Goal: Information Seeking & Learning: Understand process/instructions

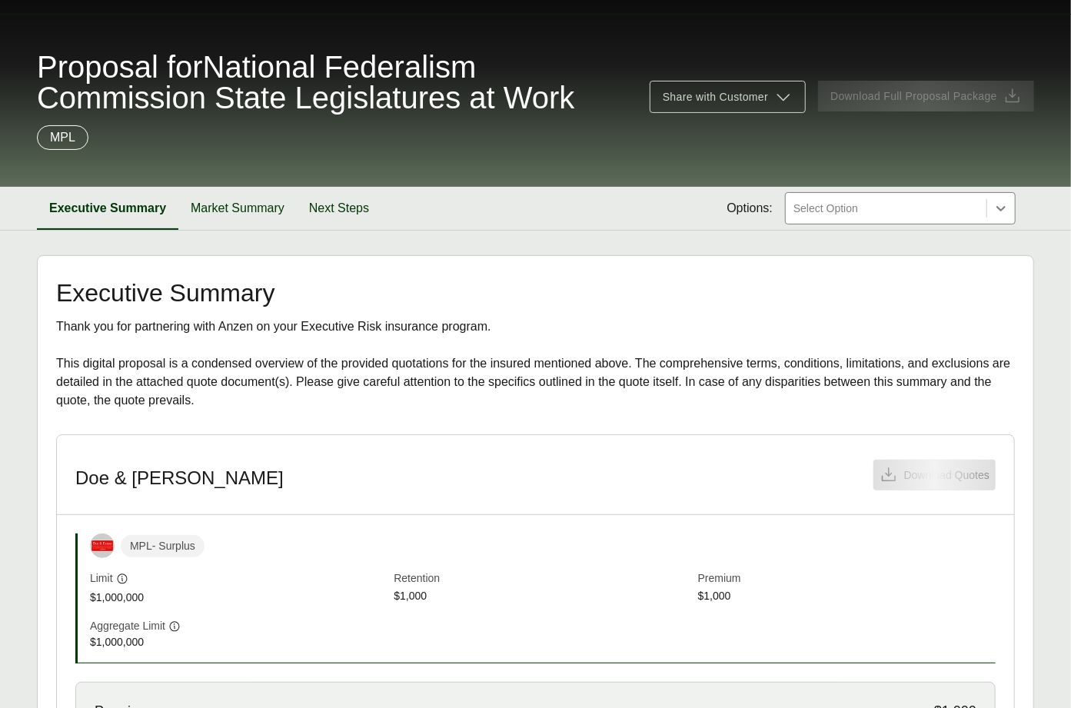
scroll to position [267, 0]
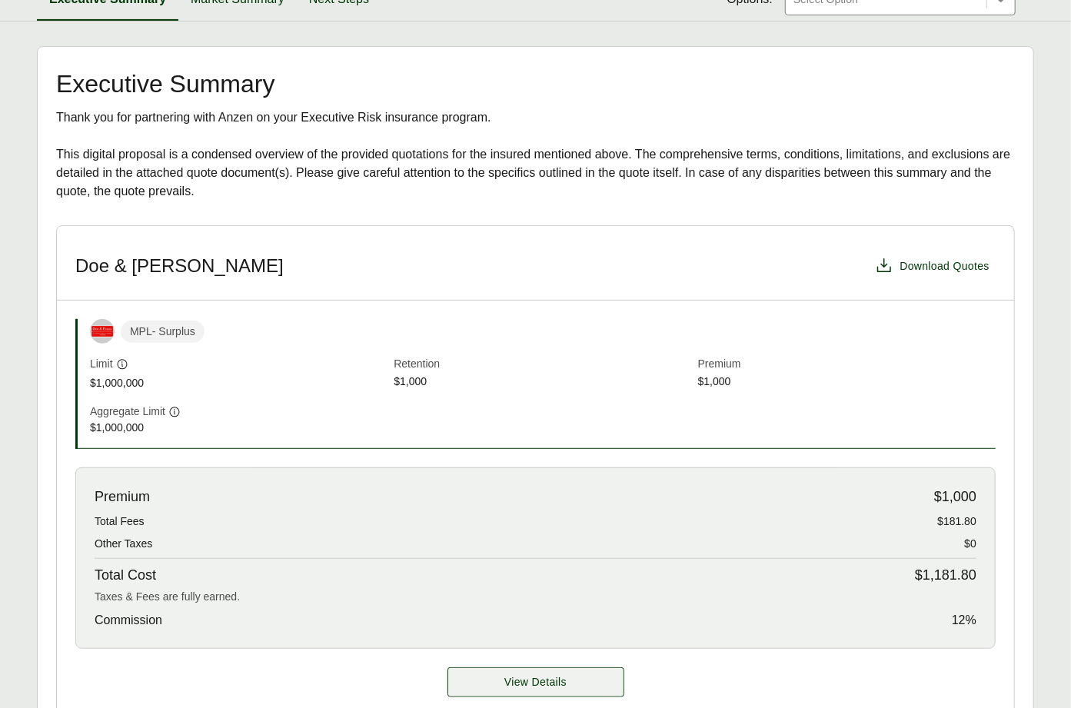
click at [538, 682] on span "View Details" at bounding box center [535, 682] width 62 height 16
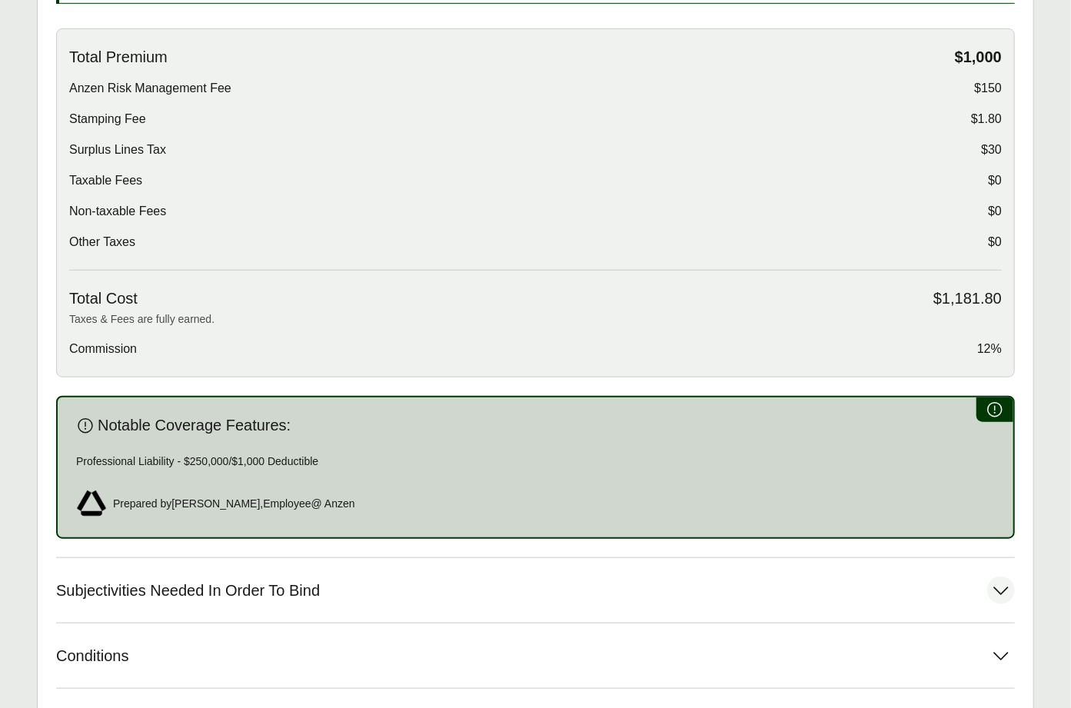
click at [248, 560] on button "Subjectivities Needed In Order To Bind" at bounding box center [535, 590] width 959 height 65
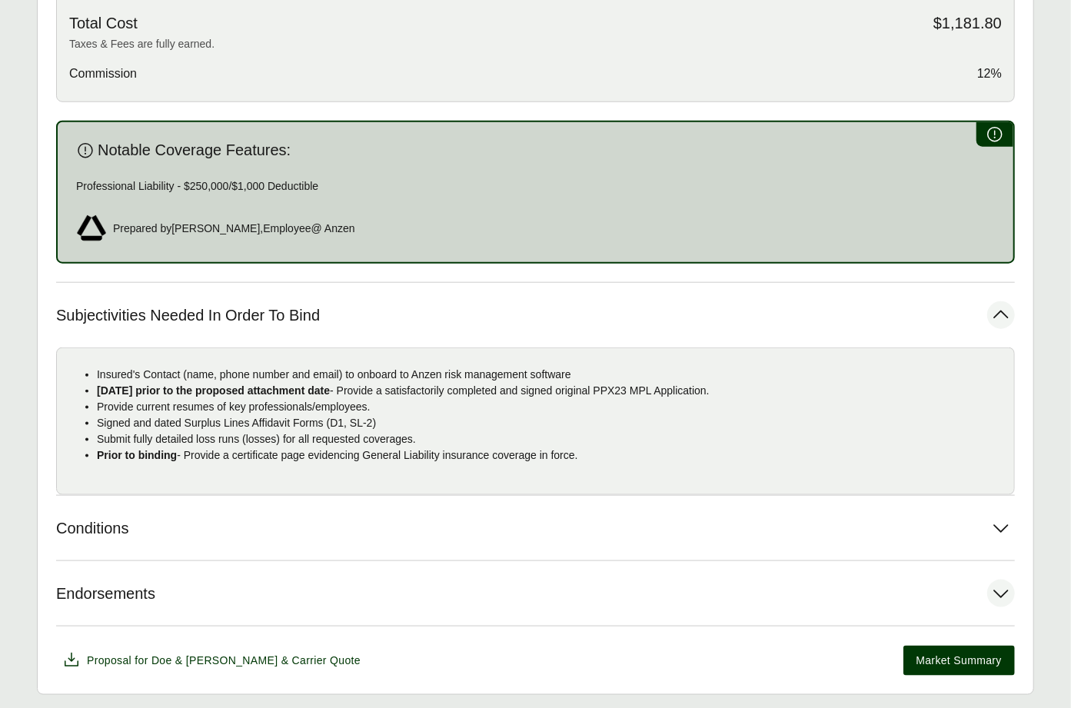
scroll to position [844, 0]
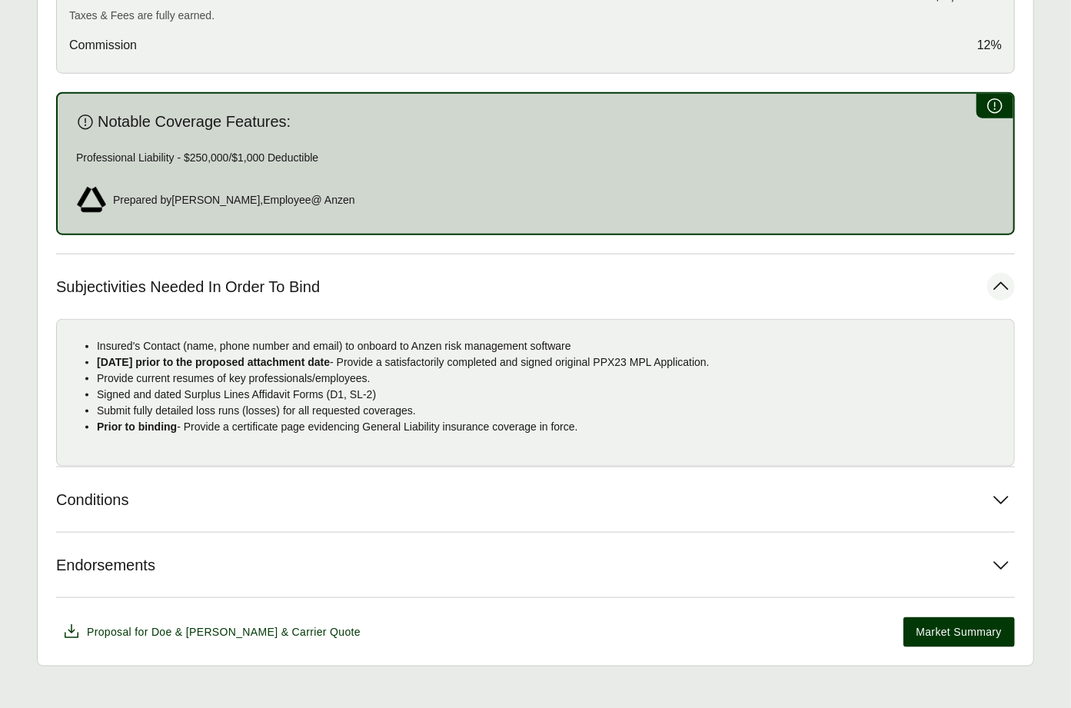
click at [321, 387] on p "Signed and dated Surplus Lines Affidavit Forms (D1, SL-2)" at bounding box center [549, 395] width 905 height 16
copy p "Signed and dated Surplus Lines Affidavit Forms (D1, SL-2)"
